Goal: Transaction & Acquisition: Purchase product/service

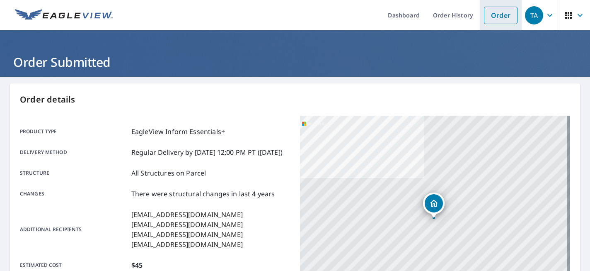
drag, startPoint x: 494, startPoint y: 18, endPoint x: 488, endPoint y: 19, distance: 6.0
click at [494, 18] on link "Order" at bounding box center [501, 15] width 34 height 17
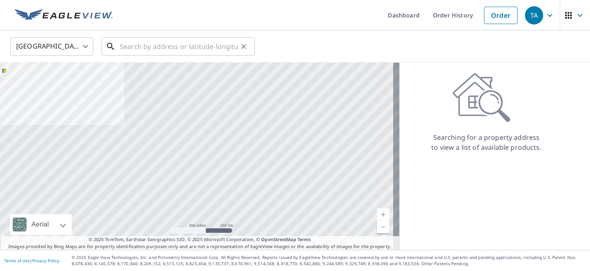
click at [182, 48] on input "text" at bounding box center [179, 46] width 118 height 23
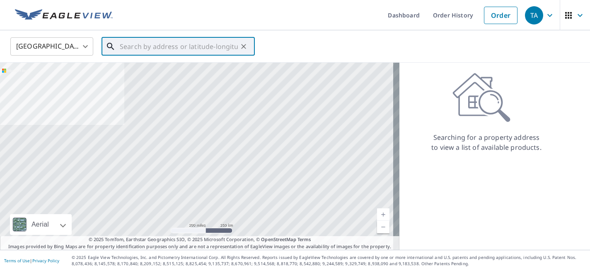
paste input "[STREET_ADDRESS][PERSON_NAME]"
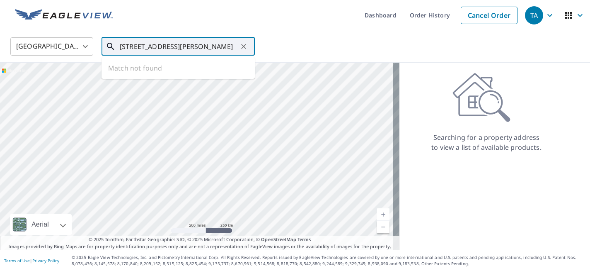
scroll to position [0, 23]
type input "[STREET_ADDRESS][PERSON_NAME]"
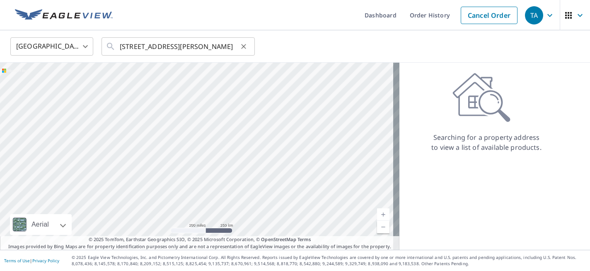
scroll to position [0, 0]
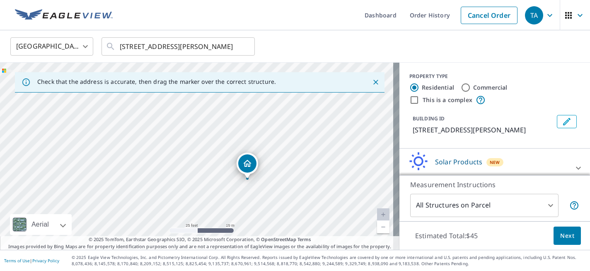
drag, startPoint x: 194, startPoint y: 154, endPoint x: 290, endPoint y: 203, distance: 107.2
click at [290, 203] on div "[STREET_ADDRESS][PERSON_NAME]" at bounding box center [200, 156] width 400 height 187
click at [574, 166] on icon at bounding box center [579, 168] width 10 height 10
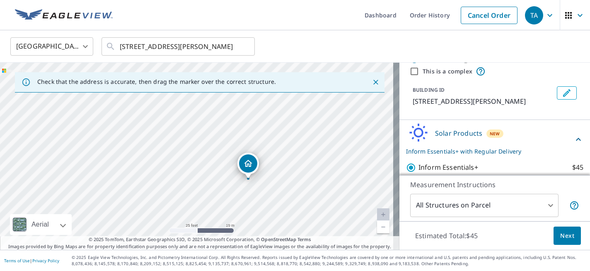
scroll to position [46, 0]
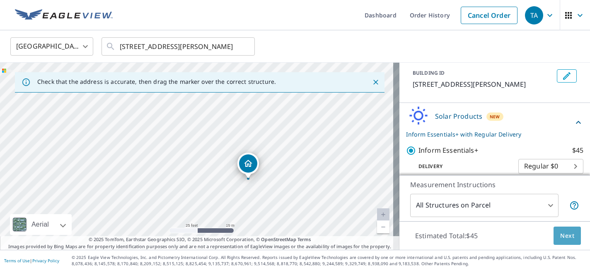
click at [565, 238] on span "Next" at bounding box center [568, 236] width 14 height 10
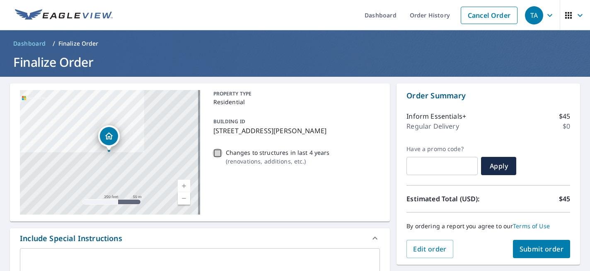
click at [217, 154] on input "Changes to structures in last 4 years ( renovations, additions, etc. )" at bounding box center [218, 153] width 10 height 10
checkbox input "true"
click at [528, 249] on span "Submit order" at bounding box center [542, 248] width 44 height 9
